Goal: Transaction & Acquisition: Purchase product/service

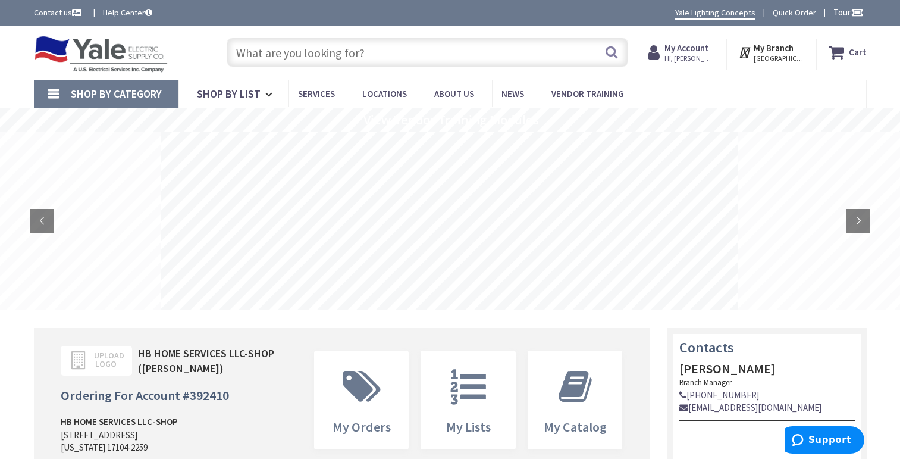
type input "[STREET_ADDRESS]"
click at [399, 53] on input "text" at bounding box center [428, 52] width 402 height 30
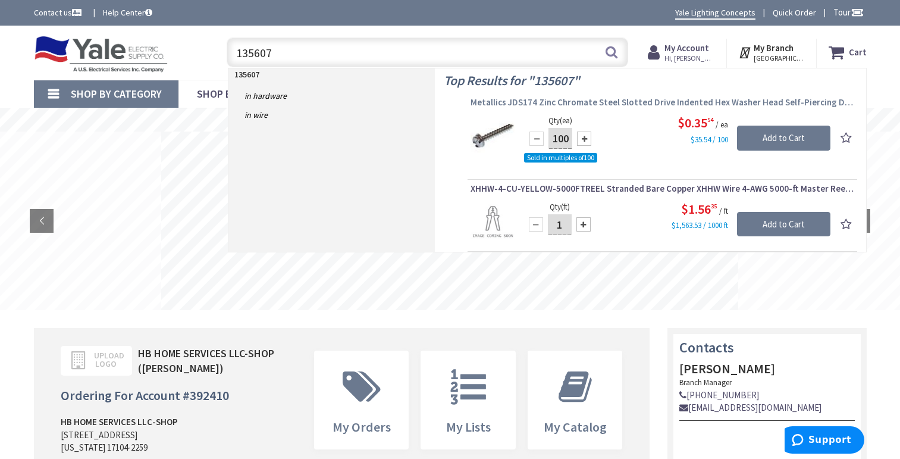
type input "135607"
click at [612, 100] on span "Metallics JDS174 Zinc Chromate Steel Slotted Drive Indented Hex Washer Head Sel…" at bounding box center [663, 102] width 384 height 12
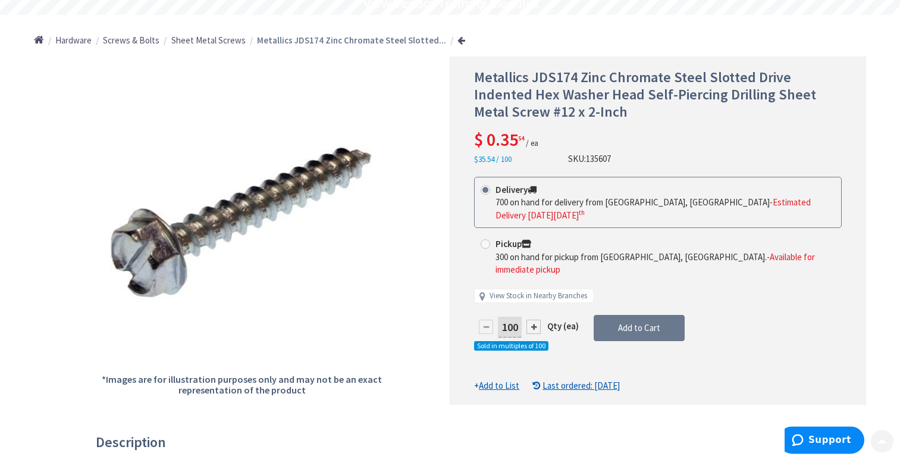
scroll to position [121, 0]
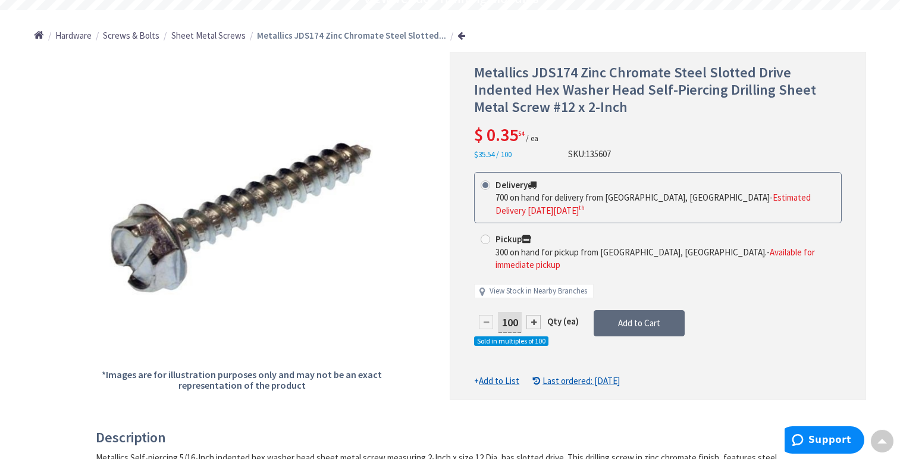
click at [645, 317] on span "Add to Cart" at bounding box center [639, 322] width 42 height 11
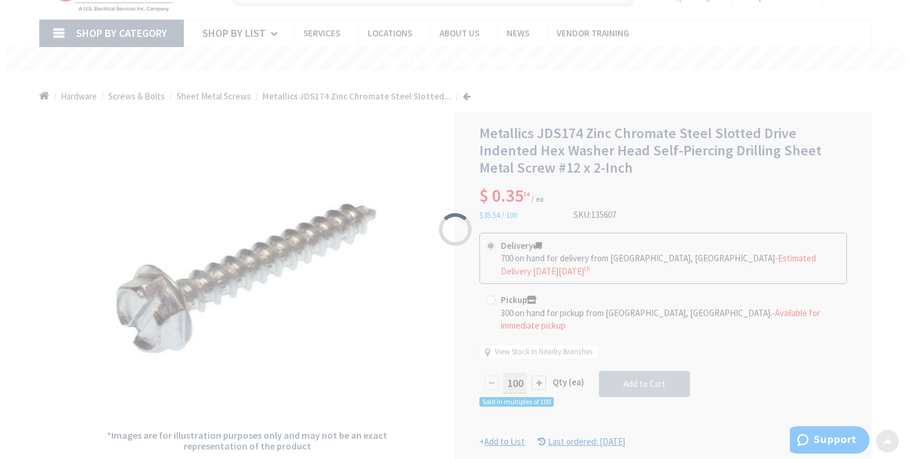
scroll to position [0, 0]
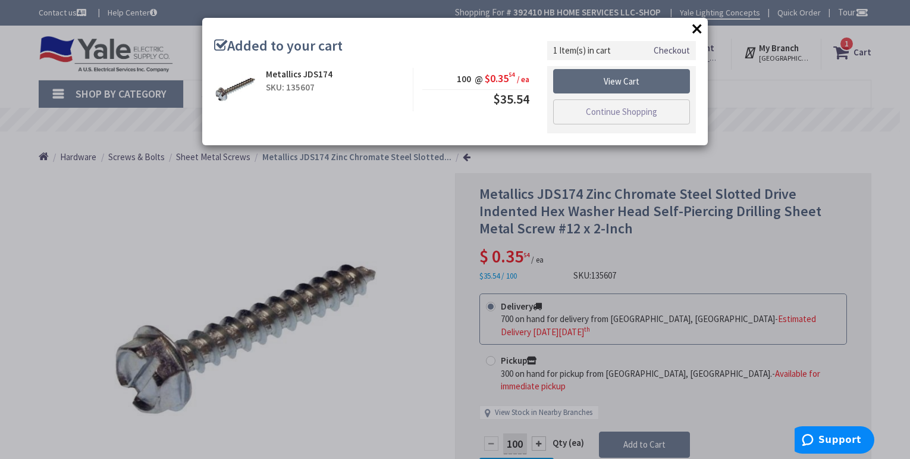
click at [636, 82] on link "View Cart" at bounding box center [621, 81] width 137 height 25
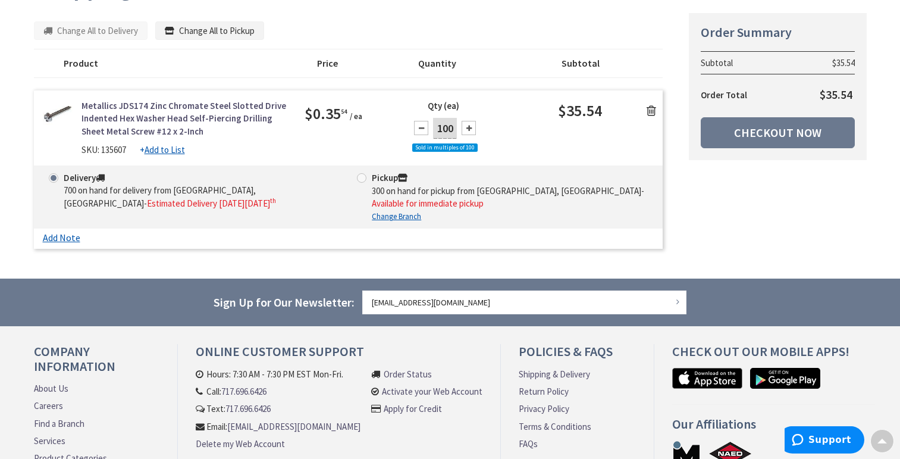
scroll to position [121, 0]
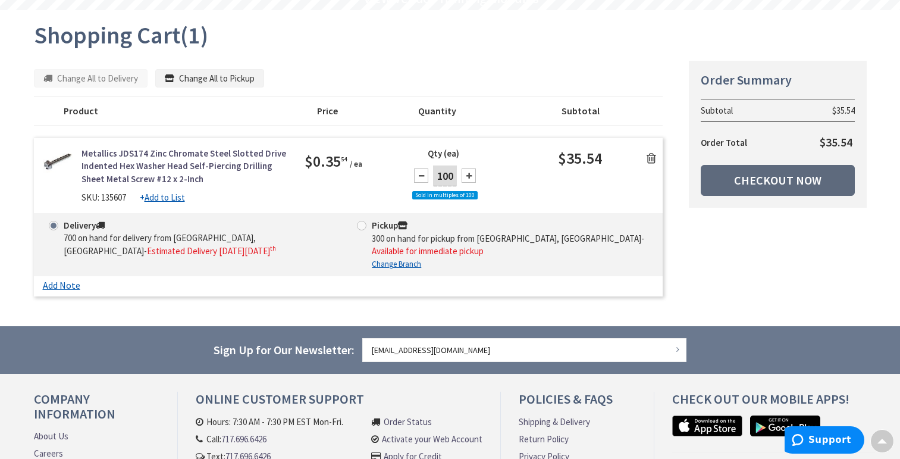
click at [747, 178] on link "Checkout Now" at bounding box center [778, 180] width 154 height 31
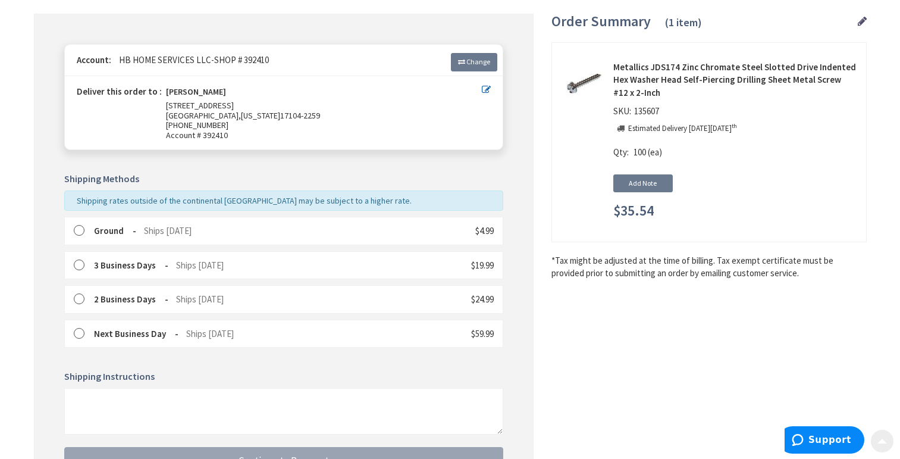
scroll to position [184, 0]
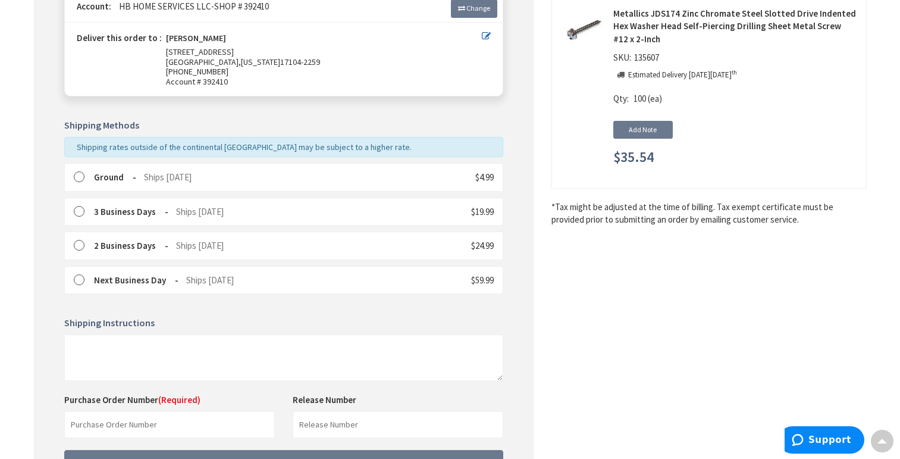
click at [80, 176] on label at bounding box center [83, 177] width 18 height 12
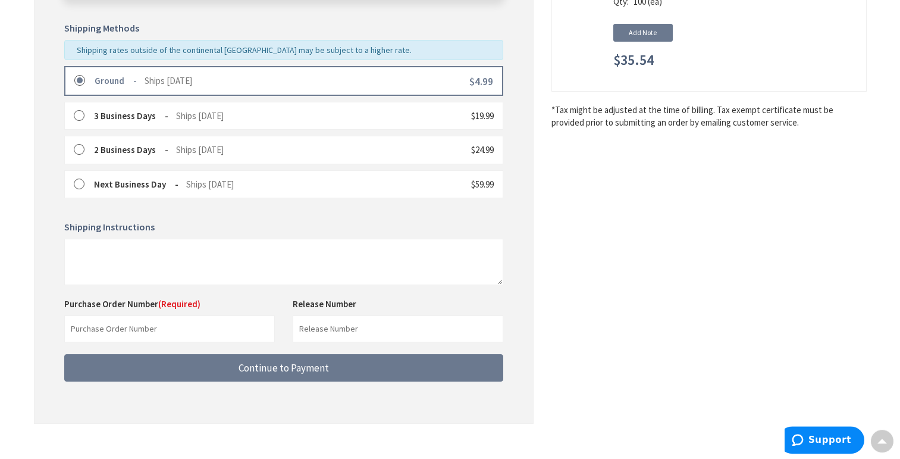
scroll to position [297, 0]
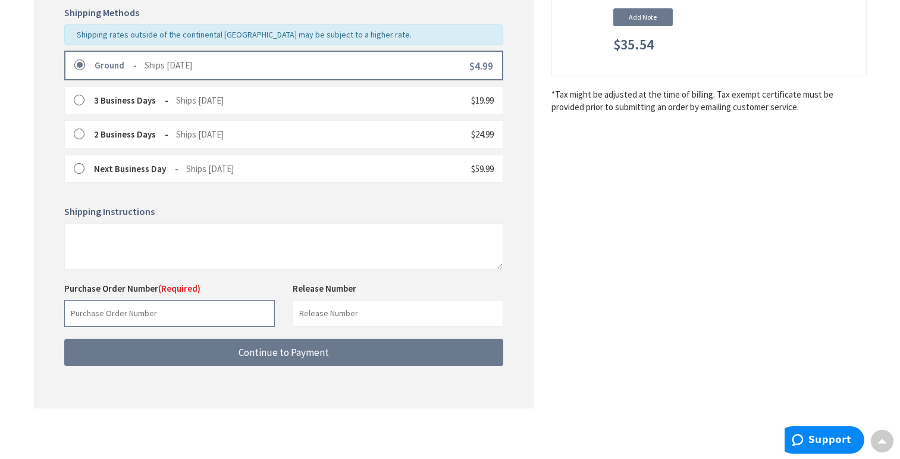
click at [177, 314] on input "text" at bounding box center [169, 313] width 211 height 27
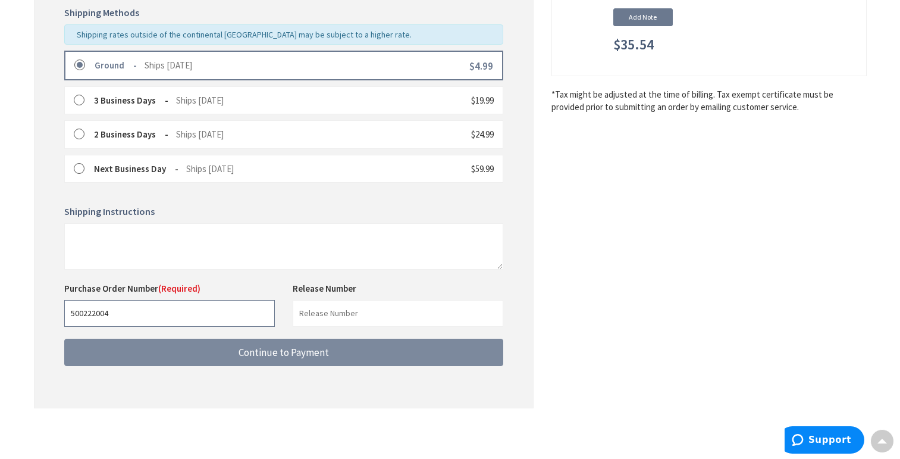
type input "500222004"
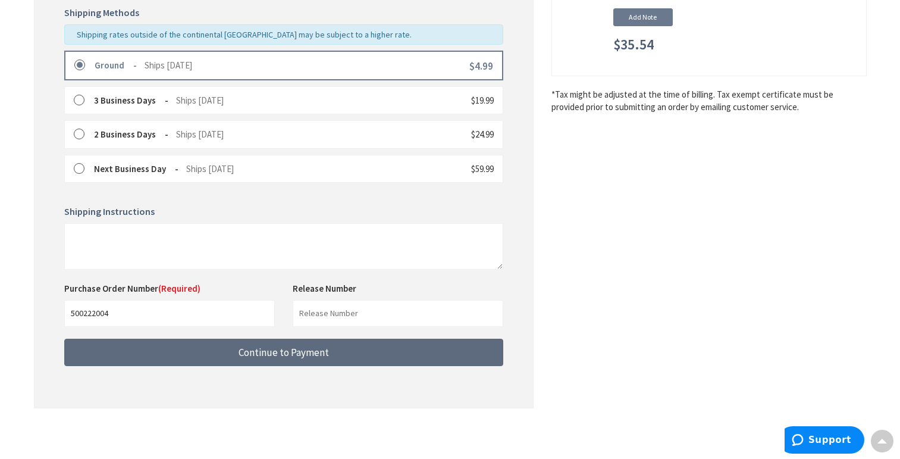
click at [371, 346] on button "Continue to Payment" at bounding box center [283, 353] width 439 height 28
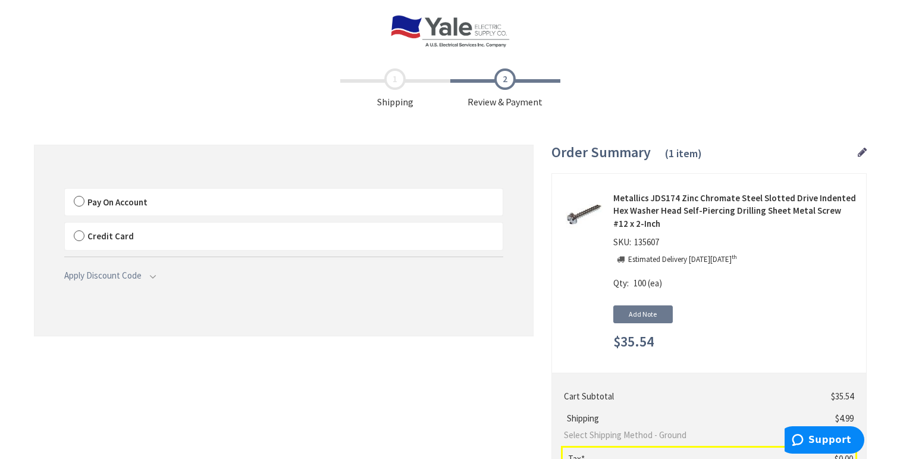
click at [77, 197] on label "Pay On Account" at bounding box center [284, 202] width 438 height 27
click at [65, 191] on input "Pay On Account" at bounding box center [65, 191] width 0 height 0
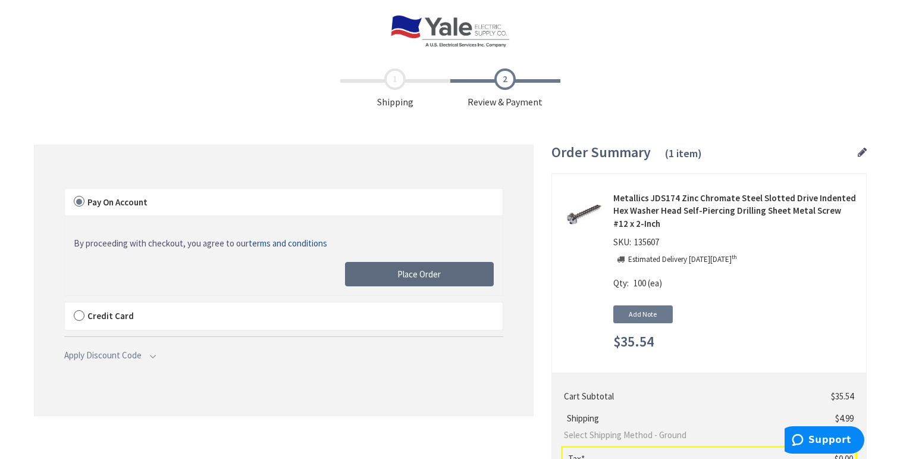
click at [430, 268] on span "Place Order" at bounding box center [418, 273] width 43 height 11
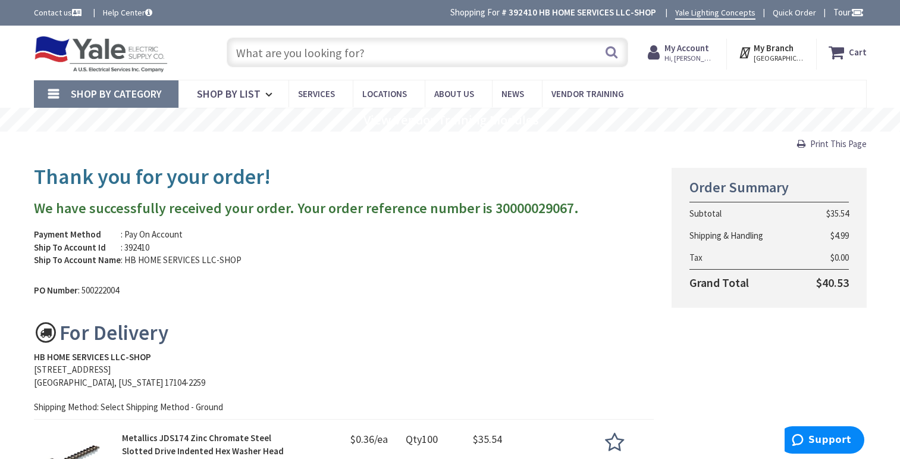
click at [333, 197] on div "Thank you for your order! We have successfully received your order. Your order …" at bounding box center [344, 345] width 638 height 379
